Goal: Transaction & Acquisition: Purchase product/service

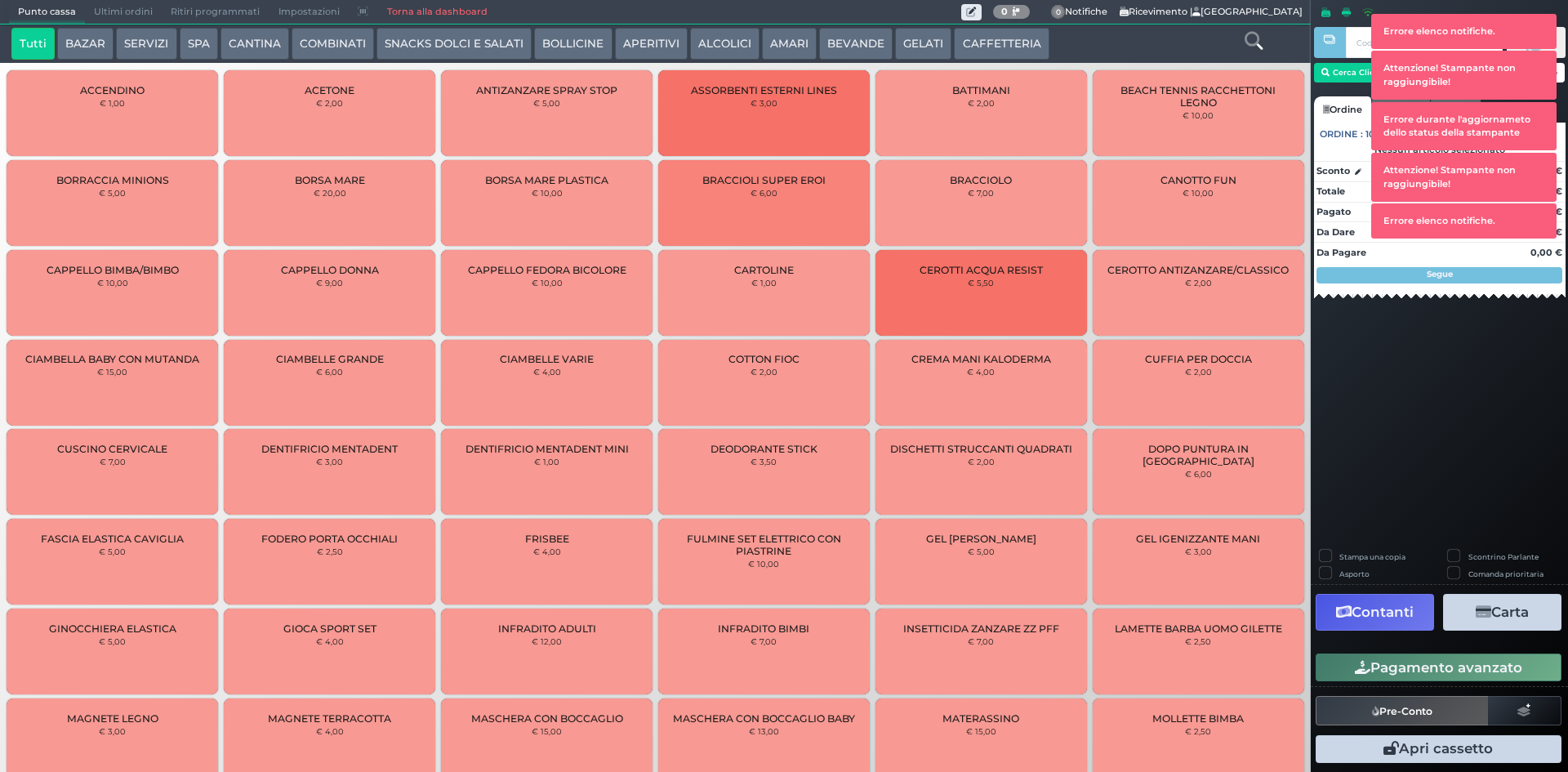
click at [1248, 42] on icon at bounding box center [1253, 41] width 18 height 18
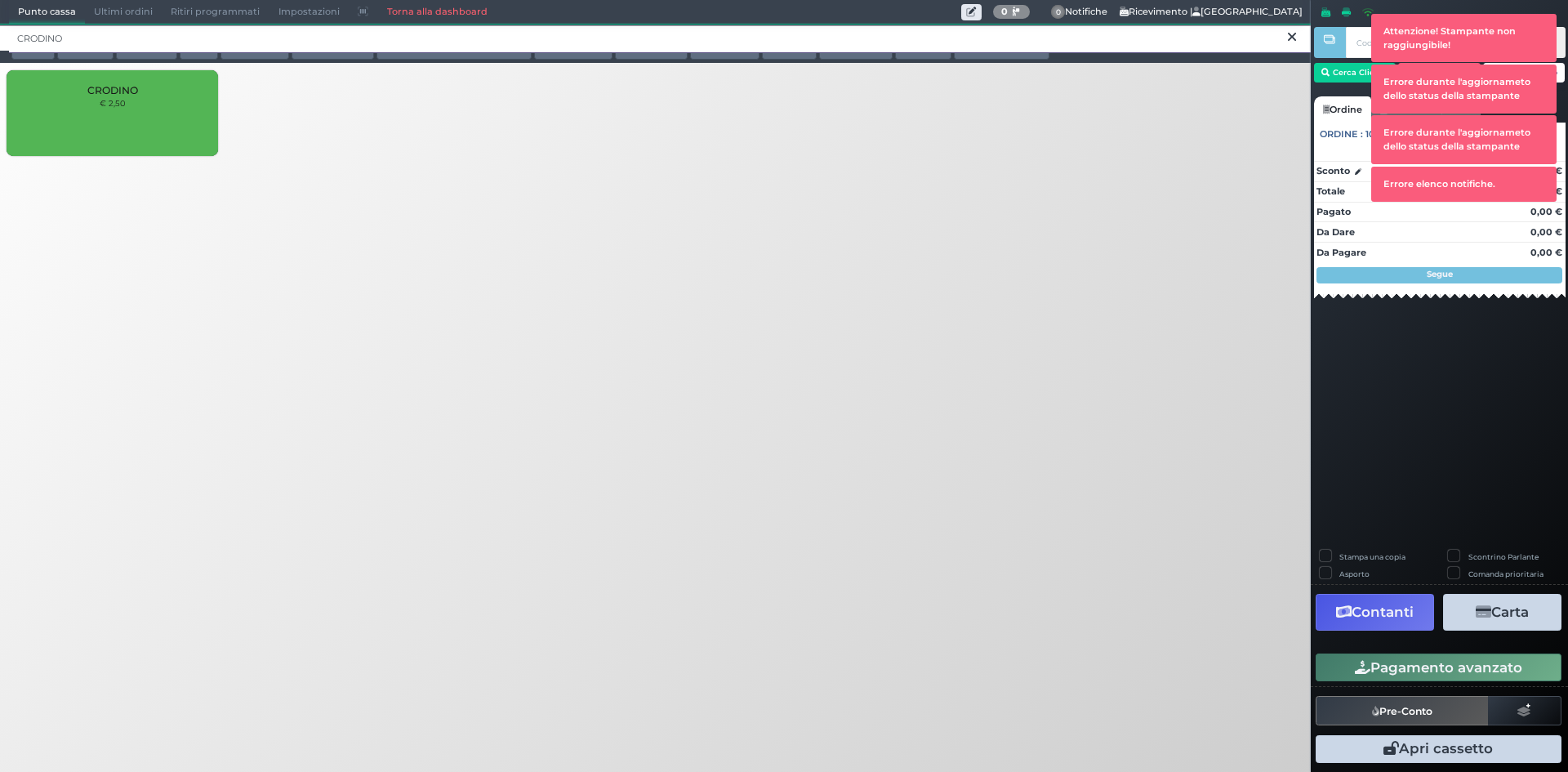
type input "CRODINO"
click at [113, 121] on div "CRODINO € 2,50" at bounding box center [112, 113] width 212 height 86
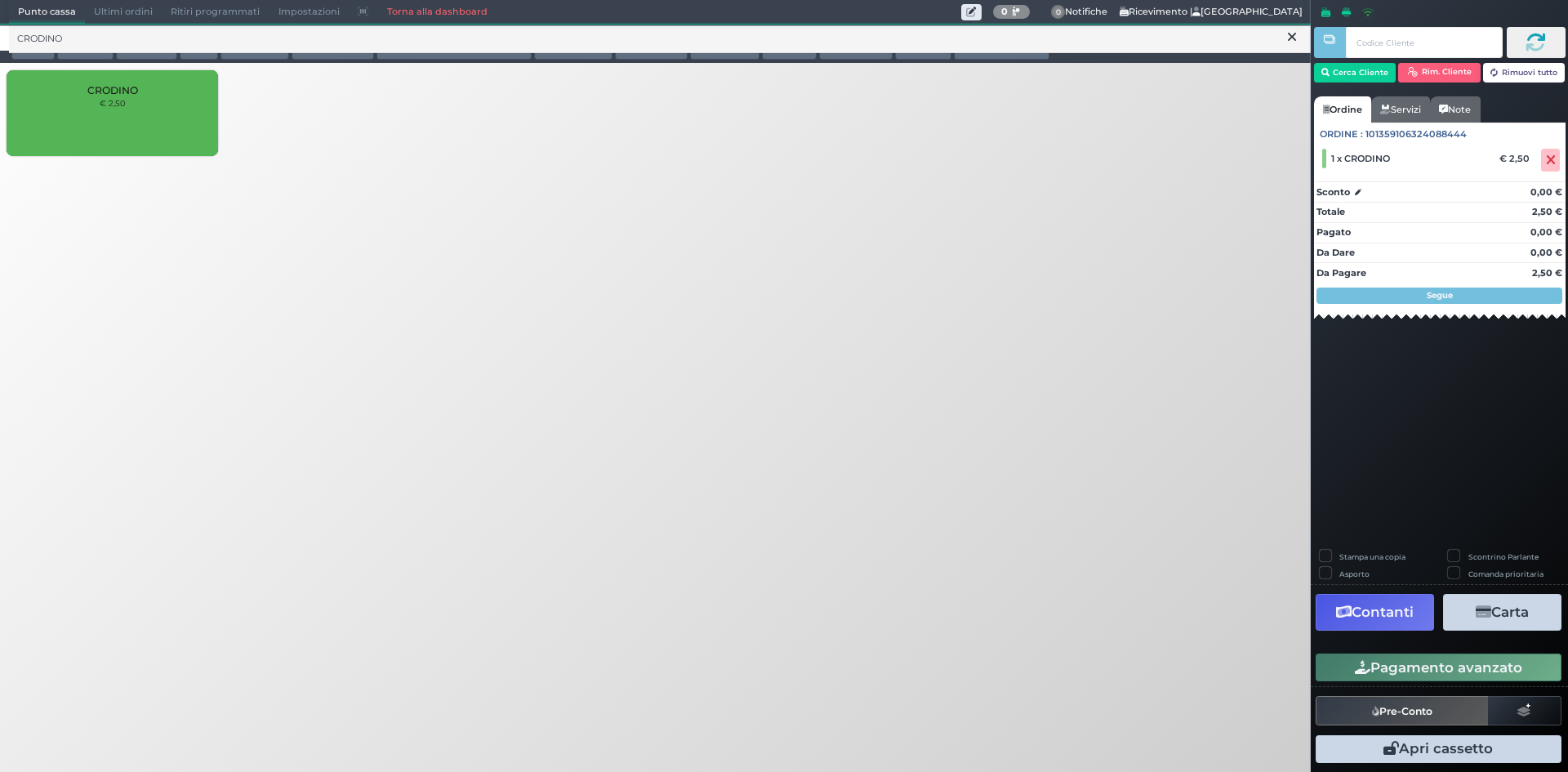
click at [1463, 671] on button "Pagamento avanzato" at bounding box center [1438, 667] width 245 height 28
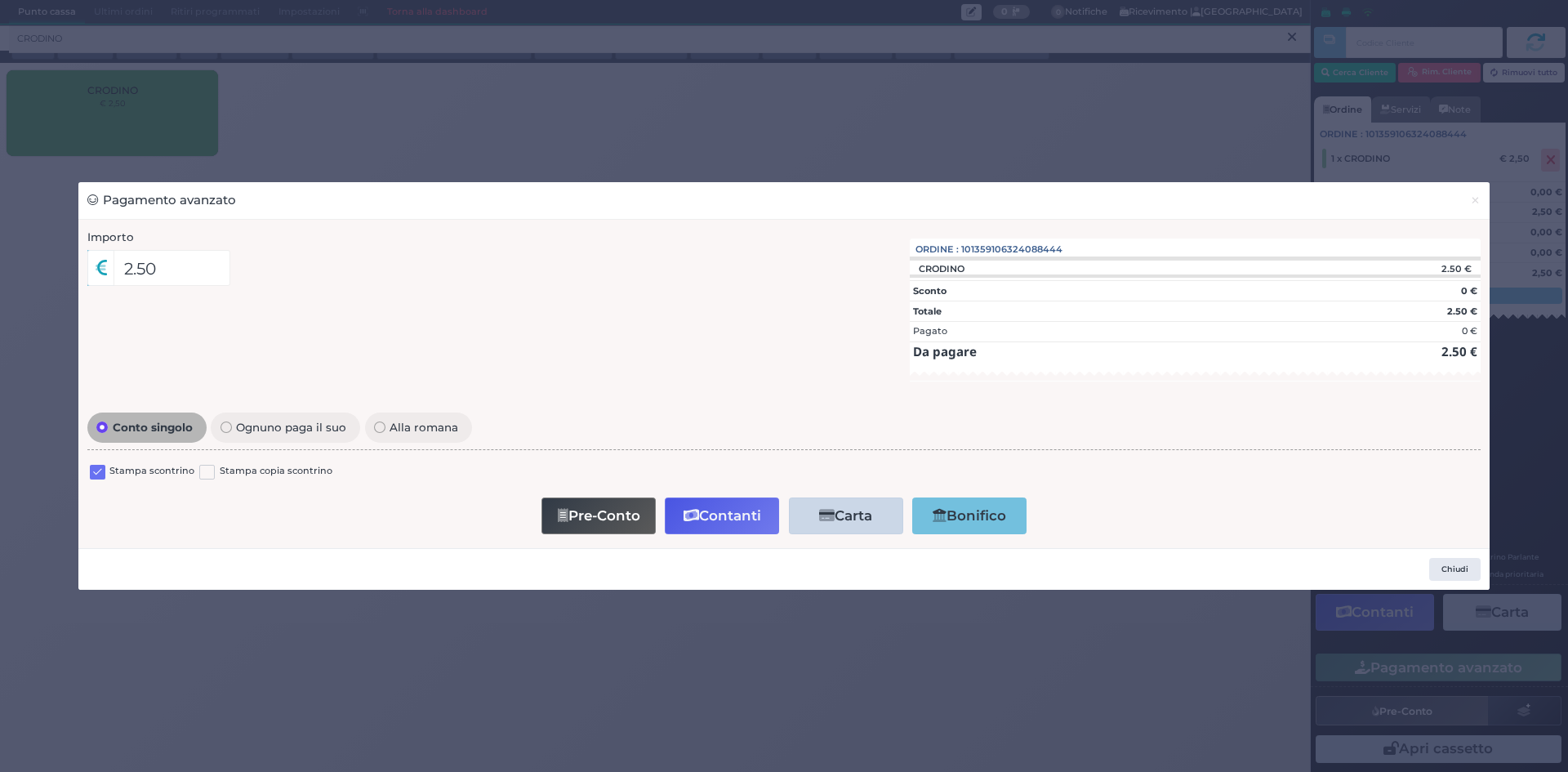
click at [96, 467] on label at bounding box center [97, 472] width 16 height 16
click at [0, 0] on input "checkbox" at bounding box center [0, 0] width 0 height 0
click at [709, 503] on button "Contanti" at bounding box center [721, 516] width 114 height 37
